Goal: Information Seeking & Learning: Learn about a topic

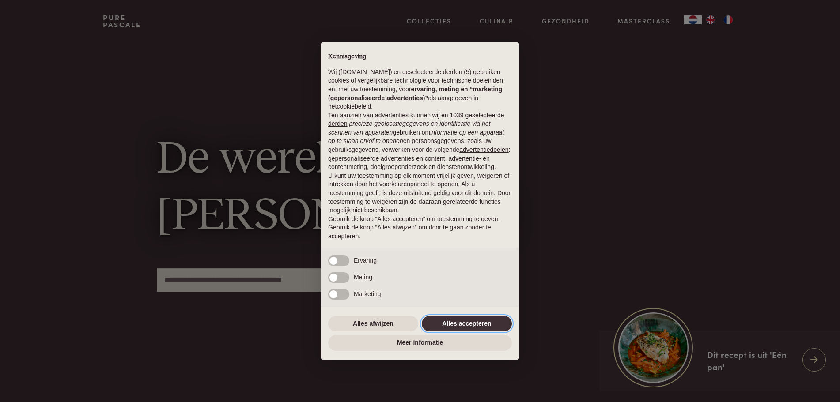
click at [483, 319] on button "Alles accepteren" at bounding box center [467, 324] width 90 height 16
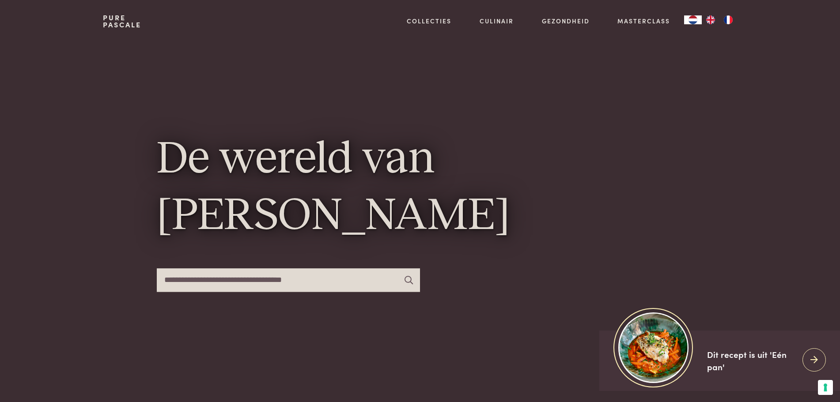
click at [289, 284] on input "text" at bounding box center [288, 279] width 263 height 23
type input "**********"
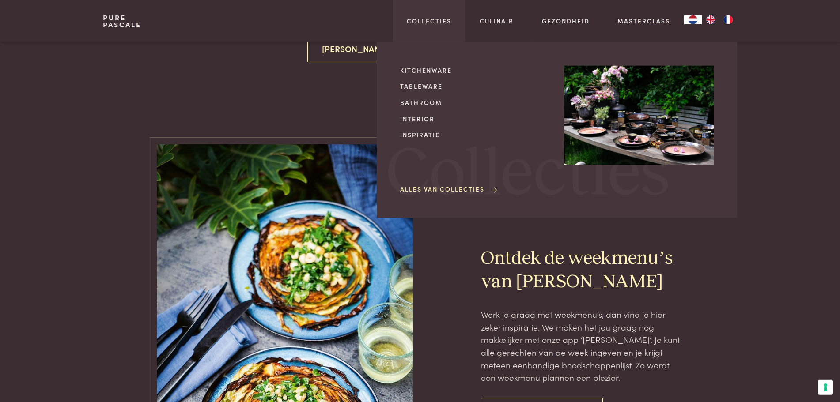
scroll to position [360, 0]
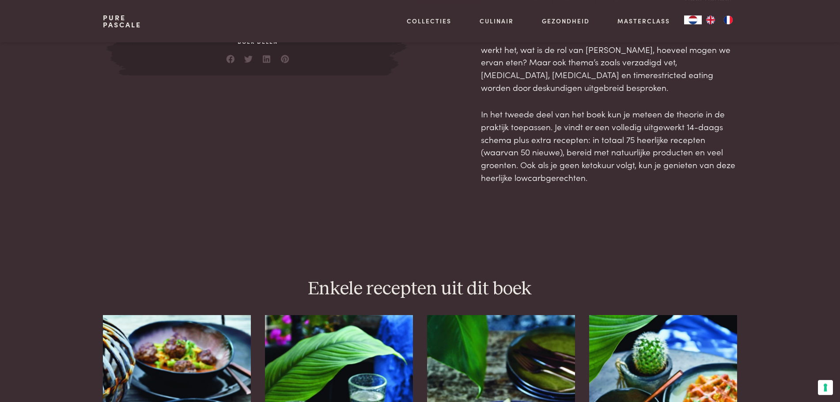
scroll to position [810, 0]
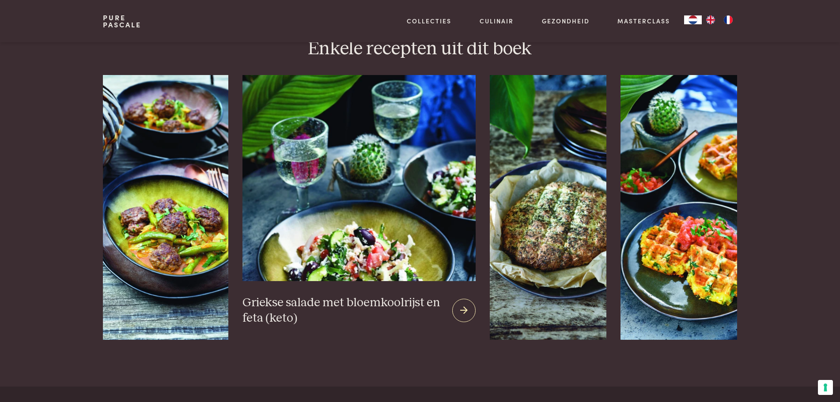
click at [349, 218] on img at bounding box center [358, 178] width 233 height 206
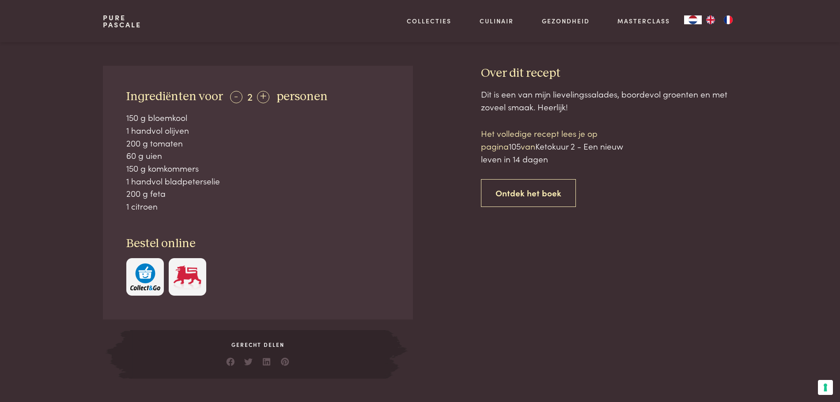
scroll to position [315, 0]
